Goal: Information Seeking & Learning: Learn about a topic

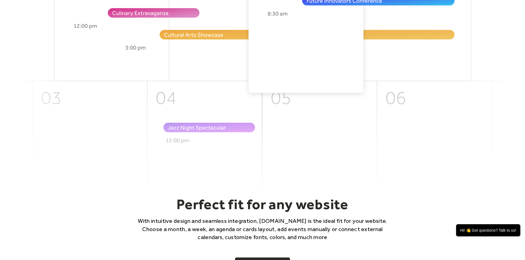
scroll to position [276, 0]
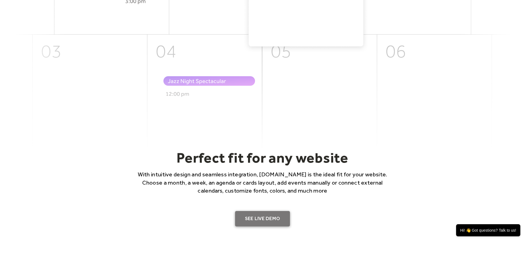
click at [267, 217] on link "SEE LIVE DEMO" at bounding box center [262, 218] width 55 height 15
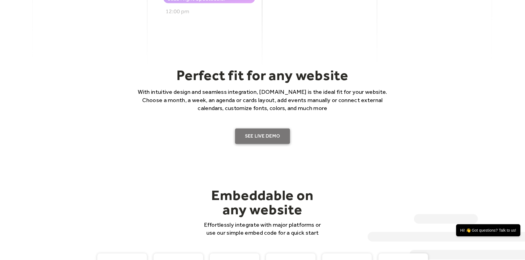
click at [257, 133] on link "SEE LIVE DEMO" at bounding box center [262, 136] width 55 height 15
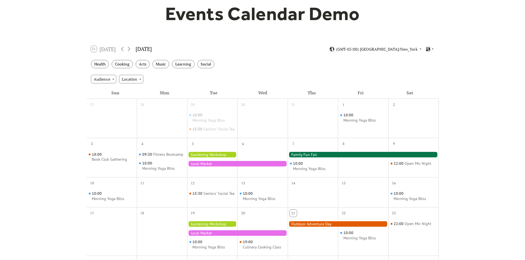
scroll to position [55, 0]
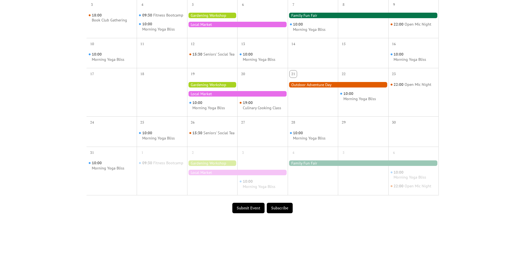
scroll to position [165, 0]
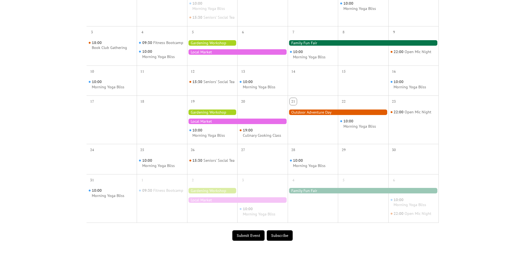
click at [254, 124] on div at bounding box center [237, 122] width 101 height 6
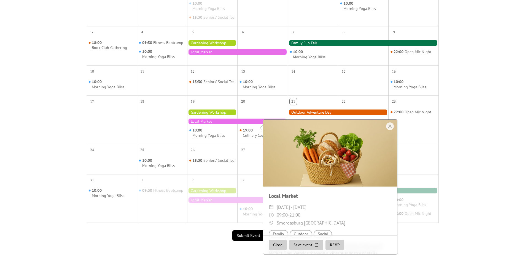
click at [207, 155] on div "26" at bounding box center [212, 149] width 50 height 10
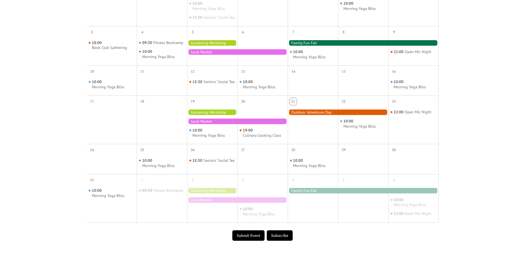
click at [243, 124] on div at bounding box center [237, 122] width 101 height 6
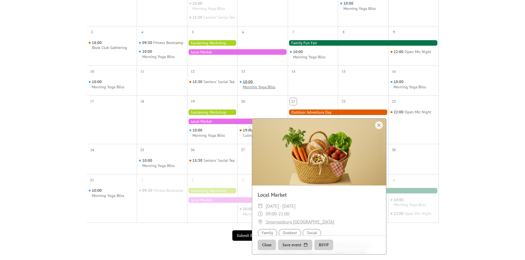
click at [253, 90] on div "Morning Yoga Bliss" at bounding box center [259, 87] width 33 height 5
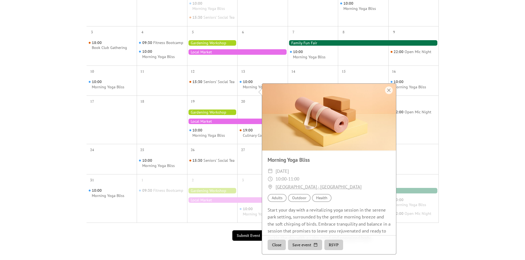
drag, startPoint x: 485, startPoint y: 184, endPoint x: 469, endPoint y: 182, distance: 15.3
click at [485, 184] on div "Events Calendar Demo Loading the Events Calendar..." at bounding box center [262, 68] width 525 height 416
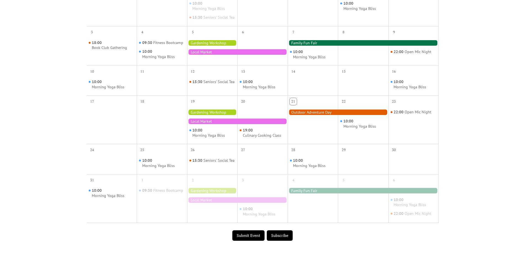
click at [248, 241] on button "Submit Event" at bounding box center [248, 236] width 32 height 10
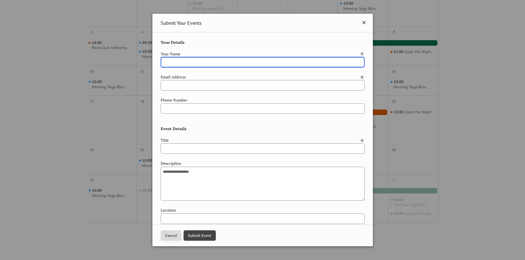
click at [362, 22] on icon at bounding box center [363, 22] width 3 height 3
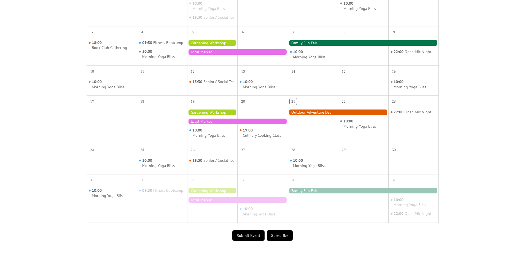
click at [342, 115] on div at bounding box center [338, 113] width 101 height 6
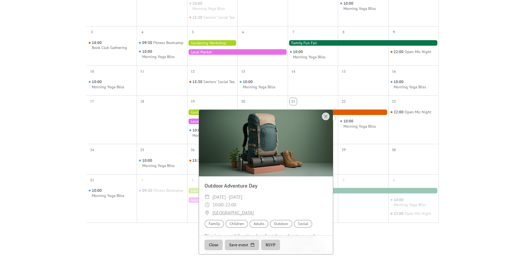
scroll to position [0, 0]
click at [447, 183] on div "Events Calendar Demo Loading the Events Calendar..." at bounding box center [262, 68] width 525 height 416
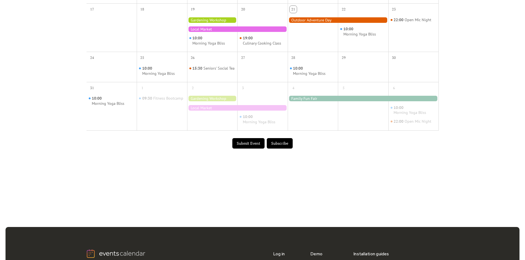
scroll to position [248, 0]
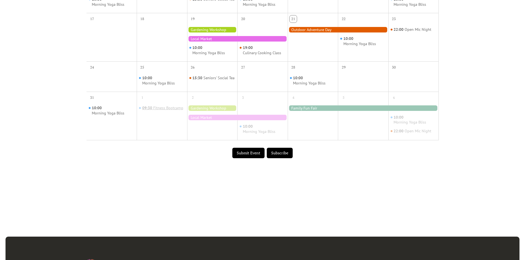
click at [158, 111] on div "Fitness Bootcamp" at bounding box center [168, 108] width 30 height 5
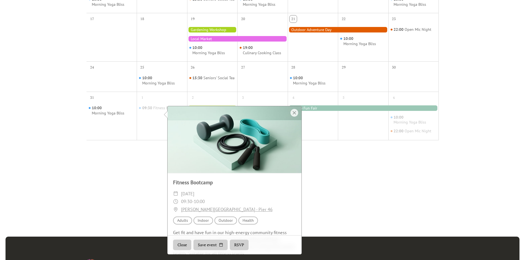
scroll to position [26, 0]
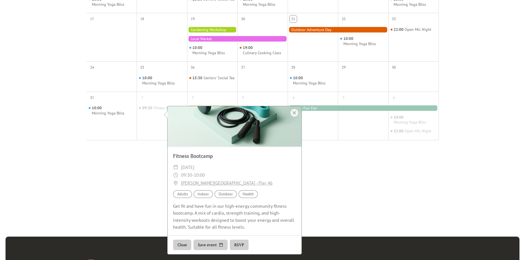
click at [246, 195] on div "Topic Health" at bounding box center [248, 194] width 20 height 8
click at [234, 195] on div "Location Outdoor" at bounding box center [225, 194] width 23 height 8
click at [182, 195] on div "Audience Adults" at bounding box center [182, 194] width 19 height 8
click at [199, 197] on div "Location Indoor" at bounding box center [203, 194] width 20 height 8
click at [231, 195] on div "Location Outdoor" at bounding box center [225, 194] width 23 height 8
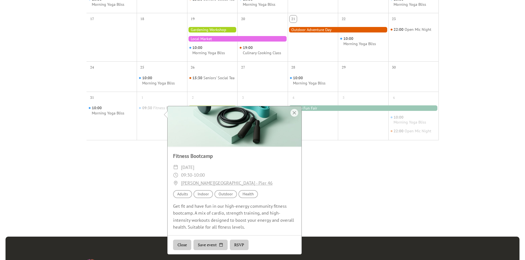
click at [251, 193] on div "Topic Health" at bounding box center [248, 194] width 20 height 8
click at [183, 196] on div "Audience Adults" at bounding box center [182, 194] width 19 height 8
click at [219, 246] on button "Save event" at bounding box center [210, 245] width 34 height 10
click at [241, 248] on button "RSVP" at bounding box center [239, 245] width 19 height 10
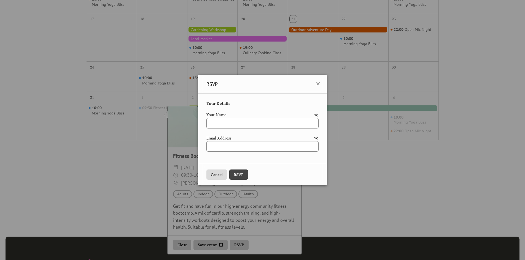
click at [321, 82] on icon at bounding box center [318, 83] width 7 height 7
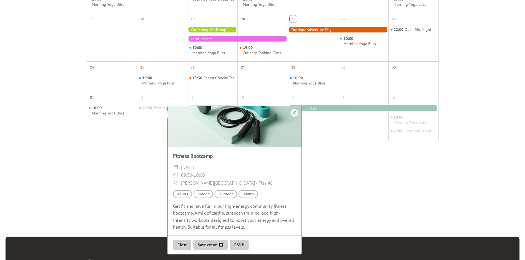
click at [266, 147] on div "Fitness Bootcamp ​ Monday, September 1, 2025 ​ 09:30 - 10:00 ​ Hudson River Par…" at bounding box center [235, 192] width 134 height 90
drag, startPoint x: 211, startPoint y: 150, endPoint x: 208, endPoint y: 157, distance: 6.9
click at [211, 150] on div "Fitness Bootcamp ​ Monday, September 1, 2025 ​ 09:30 - 10:00 ​ Hudson River Par…" at bounding box center [235, 192] width 134 height 90
click at [207, 158] on div "Fitness Bootcamp" at bounding box center [235, 156] width 134 height 8
click at [229, 223] on div "Get fit and have fun in our high-energy community fitness bootcamp. A mix of ca…" at bounding box center [235, 217] width 134 height 28
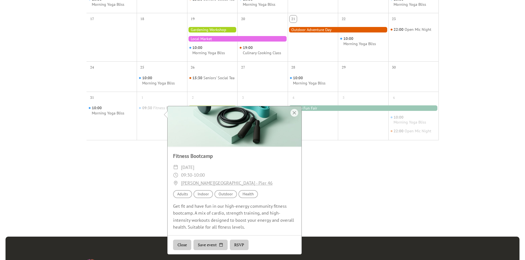
click at [180, 232] on div "Fitness Bootcamp ​ Monday, September 1, 2025 ​ 09:30 - 10:00 ​ Hudson River Par…" at bounding box center [235, 192] width 134 height 90
click at [294, 112] on div at bounding box center [295, 113] width 8 height 8
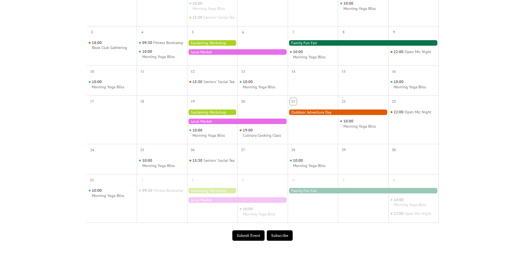
scroll to position [193, 0]
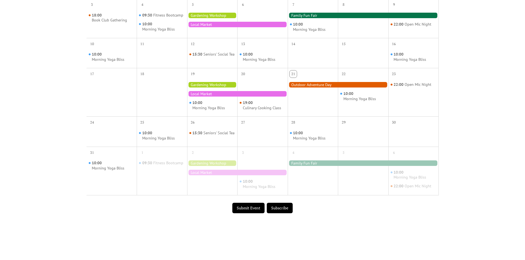
click at [332, 88] on div at bounding box center [338, 85] width 101 height 6
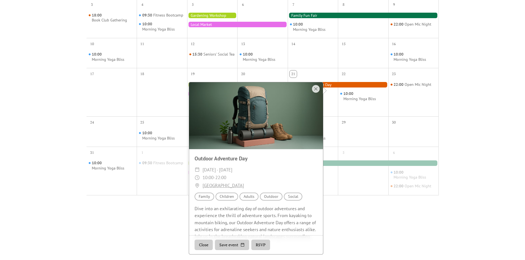
click at [265, 243] on button "RSVP" at bounding box center [260, 245] width 19 height 10
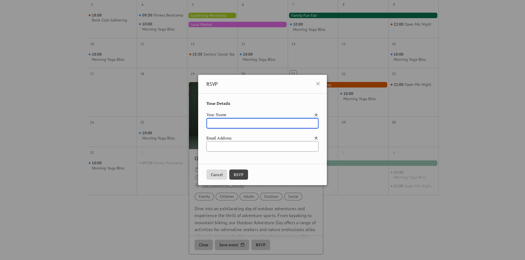
click at [251, 123] on input "text" at bounding box center [262, 123] width 112 height 10
click at [251, 141] on div "Email Address" at bounding box center [259, 138] width 106 height 6
click at [321, 86] on icon at bounding box center [318, 83] width 7 height 7
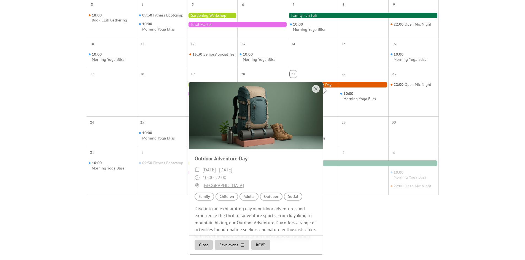
click at [308, 90] on div at bounding box center [256, 115] width 134 height 67
click at [313, 88] on div at bounding box center [316, 89] width 8 height 8
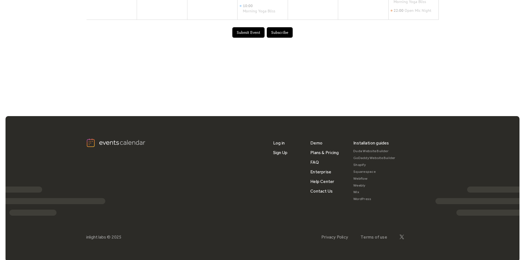
scroll to position [381, 0]
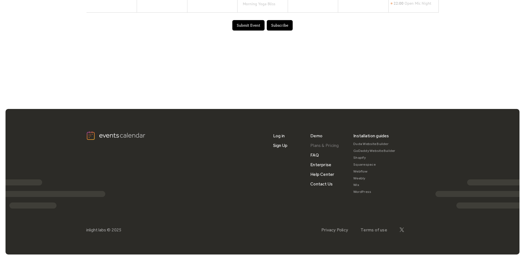
click at [327, 148] on link "Plans & Pricing" at bounding box center [324, 146] width 29 height 10
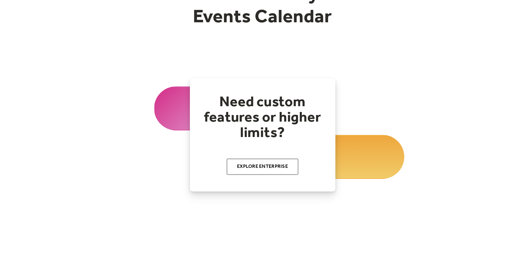
scroll to position [138, 0]
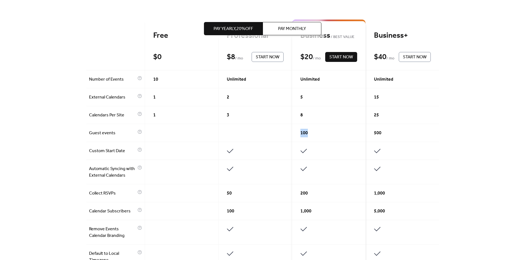
drag, startPoint x: 309, startPoint y: 135, endPoint x: 264, endPoint y: 134, distance: 44.9
click at [264, 134] on div "Free $ 0 Start Now Professional $ 8 / mo Start Now Business BEST VALUE $ 20 / m…" at bounding box center [262, 242] width 353 height 438
click at [264, 134] on div at bounding box center [256, 133] width 74 height 18
drag, startPoint x: 310, startPoint y: 133, endPoint x: 261, endPoint y: 136, distance: 48.6
click at [261, 136] on div "Free $ 0 Start Now Professional $ 8 / mo Start Now Business BEST VALUE $ 20 / m…" at bounding box center [262, 242] width 353 height 438
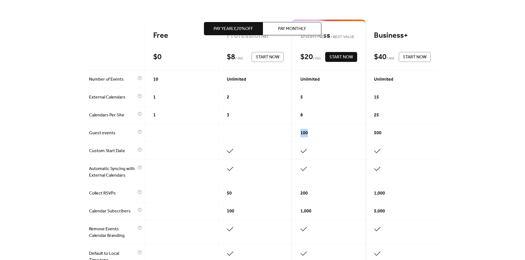
click at [261, 136] on div at bounding box center [256, 133] width 74 height 18
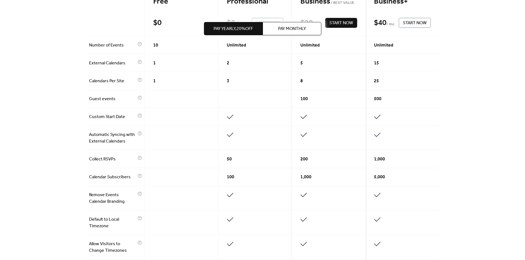
scroll to position [193, 0]
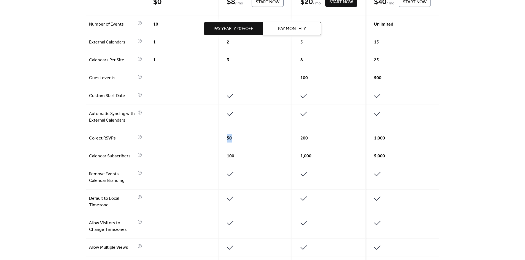
drag, startPoint x: 233, startPoint y: 140, endPoint x: 221, endPoint y: 141, distance: 12.5
click at [221, 141] on div "50" at bounding box center [256, 139] width 74 height 18
drag, startPoint x: 312, startPoint y: 137, endPoint x: 294, endPoint y: 139, distance: 17.5
click at [294, 139] on div "200" at bounding box center [329, 139] width 74 height 18
click at [284, 149] on div "100" at bounding box center [256, 156] width 74 height 18
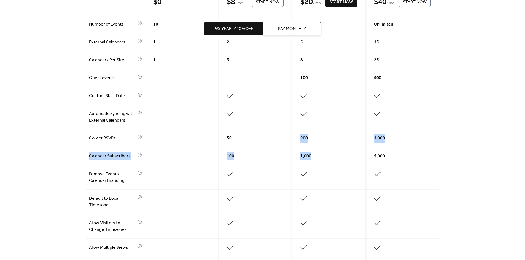
drag, startPoint x: 316, startPoint y: 155, endPoint x: 292, endPoint y: 135, distance: 31.3
click at [292, 135] on div "Free $ 0 Start Now Professional $ 8 / mo Start Now Business BEST VALUE $ 20 / m…" at bounding box center [262, 186] width 353 height 438
click at [270, 134] on div "50" at bounding box center [256, 139] width 74 height 18
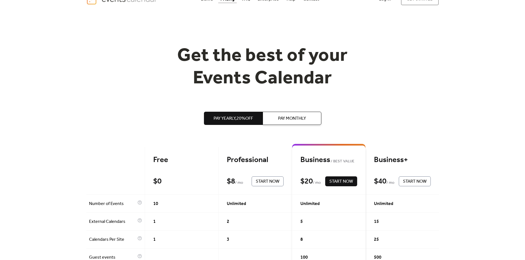
scroll to position [0, 0]
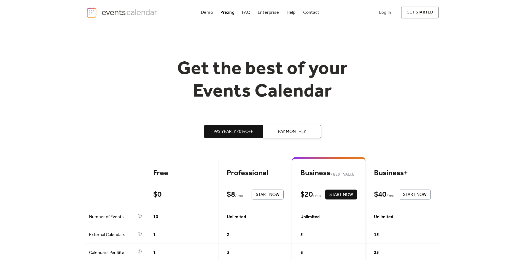
click at [246, 12] on div "FAQ" at bounding box center [246, 12] width 8 height 3
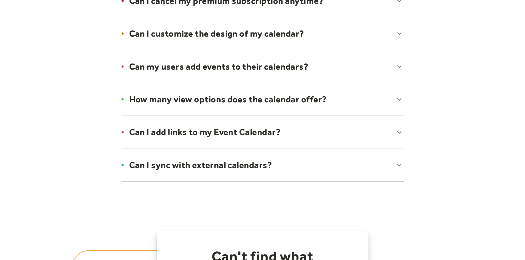
scroll to position [386, 0]
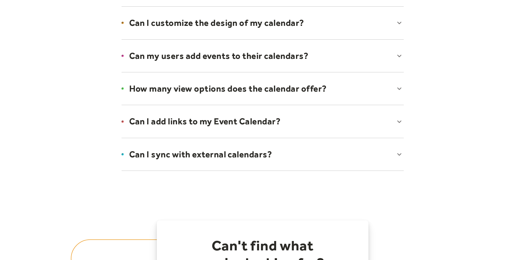
click at [220, 155] on div at bounding box center [262, 155] width 293 height 34
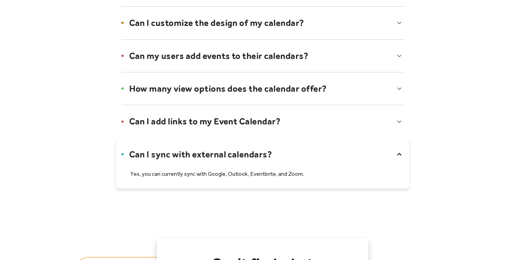
click at [224, 124] on div at bounding box center [262, 122] width 293 height 34
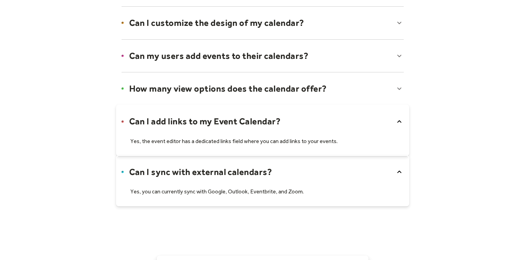
click at [232, 87] on div at bounding box center [262, 89] width 293 height 34
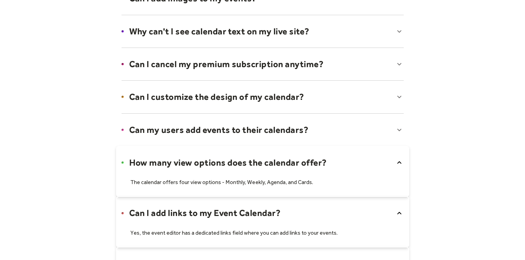
scroll to position [303, 0]
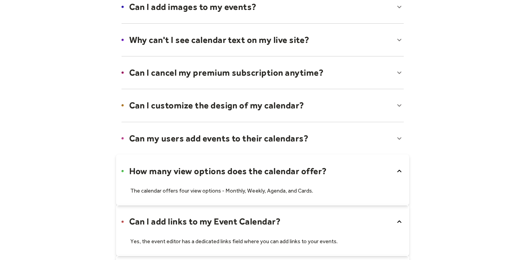
click at [251, 74] on div at bounding box center [262, 73] width 293 height 34
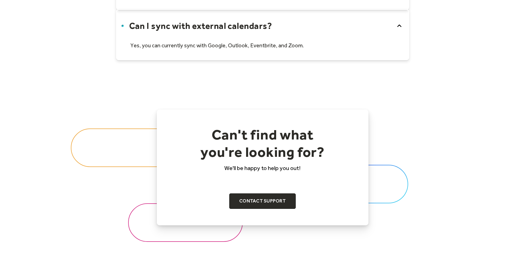
scroll to position [566, 0]
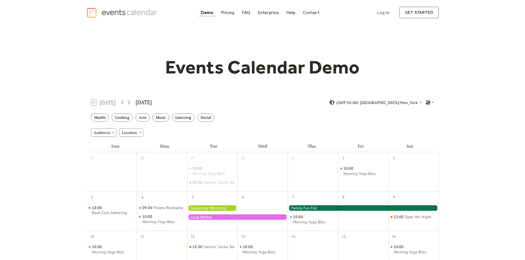
scroll to position [381, 0]
